Goal: Navigation & Orientation: Find specific page/section

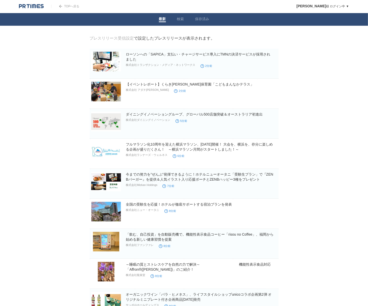
click at [29, 5] on img at bounding box center [31, 6] width 25 height 5
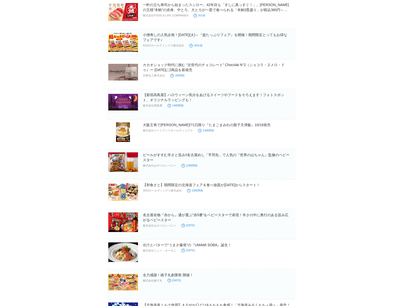
click at [356, 124] on body "TOPへ戻る [PERSON_NAME] ログイン中 ▼ プレスリリース受信設定 フォロー 除外リスト アカウント設定 閲覧履歴 退会手続き PR TIMES…" at bounding box center [201, 235] width 402 height 538
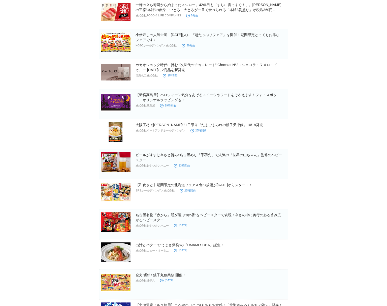
click at [337, 157] on body "TOPへ戻る [PERSON_NAME] ログイン中 ▼ プレスリリース受信設定 フォロー 除外リスト アカウント設定 閲覧履歴 退会手続き PR TIMES…" at bounding box center [193, 235] width 387 height 538
click at [190, 154] on link "ビールがすすむ辛さと旨み‼名古屋めし「手羽先」で人気の『世界の山ちゃん』監修のベビースター" at bounding box center [209, 157] width 147 height 9
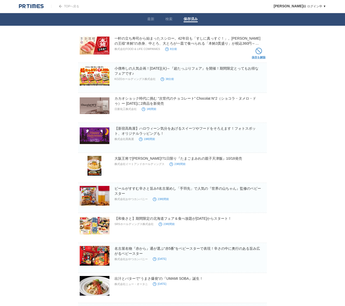
click at [259, 50] on span at bounding box center [259, 51] width 7 height 7
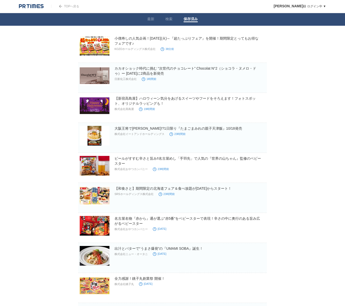
click at [312, 70] on body "TOPへ戻る [PERSON_NAME] ログイン中 ▼ プレスリリース受信設定 フォロー 除外リスト アカウント設定 閲覧履歴 退会手続き PR TIMES…" at bounding box center [172, 254] width 345 height 508
click at [311, 80] on body "TOPへ戻る [PERSON_NAME] ログイン中 ▼ プレスリリース受信設定 フォロー 除外リスト アカウント設定 閲覧履歴 退会手続き PR TIMES…" at bounding box center [172, 254] width 345 height 508
click at [308, 101] on body "TOPへ戻る [PERSON_NAME] ログイン中 ▼ プレスリリース受信設定 フォロー 除外リスト アカウント設定 閲覧履歴 退会手続き PR TIMES…" at bounding box center [172, 254] width 345 height 508
